Goal: Find specific page/section: Find specific page/section

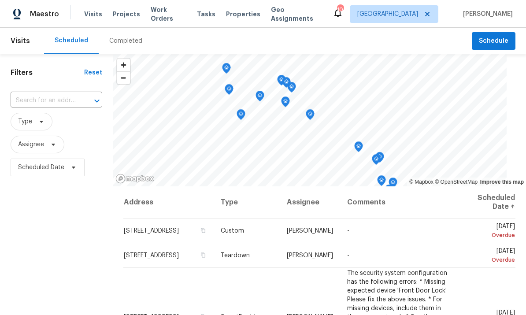
click at [126, 14] on span "Projects" at bounding box center [126, 14] width 27 height 9
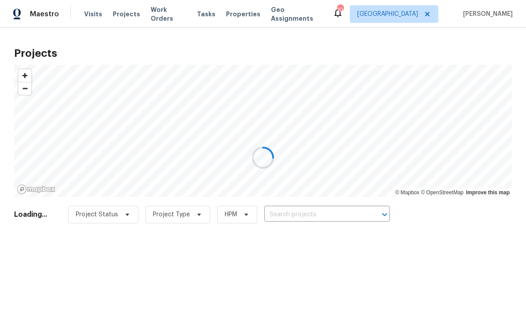
click at [315, 214] on div at bounding box center [263, 157] width 526 height 315
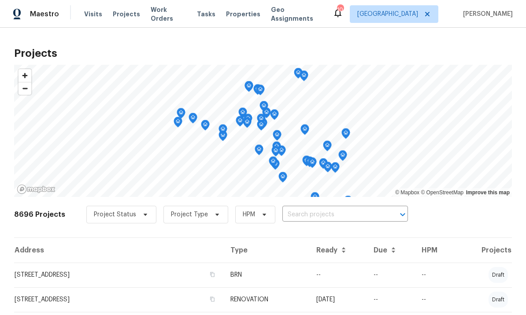
click at [318, 218] on input "text" at bounding box center [332, 215] width 101 height 14
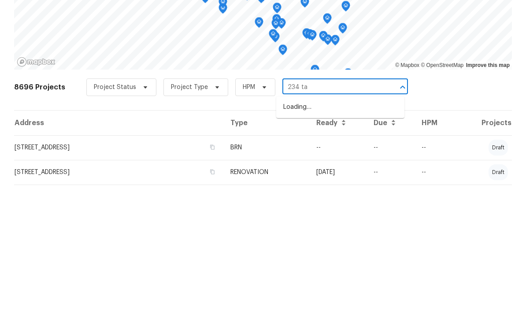
type input "234 tah"
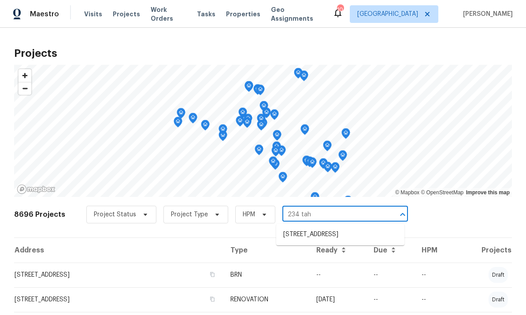
click at [323, 227] on li "[STREET_ADDRESS]" at bounding box center [340, 234] width 128 height 15
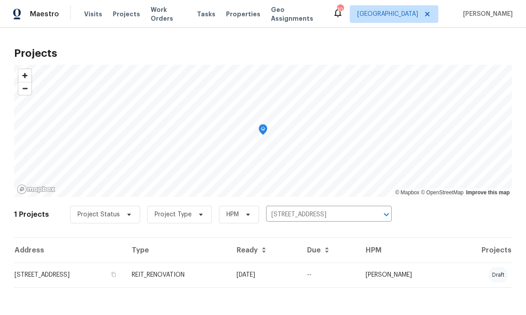
click at [88, 282] on td "[STREET_ADDRESS]" at bounding box center [69, 274] width 111 height 25
